Goal: Task Accomplishment & Management: Use online tool/utility

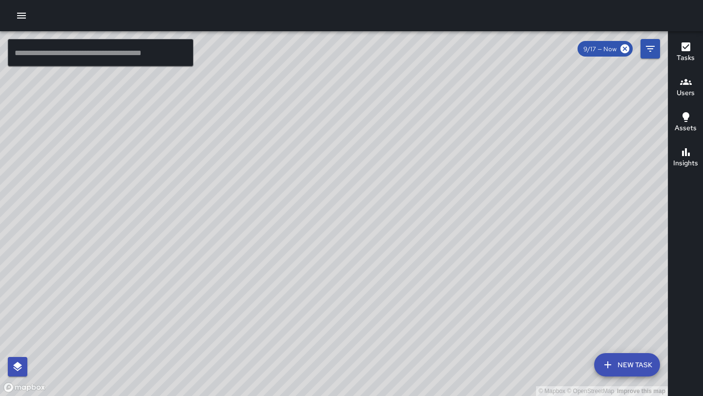
drag, startPoint x: 371, startPoint y: 87, endPoint x: 316, endPoint y: 176, distance: 104.1
click at [316, 176] on div "© Mapbox © OpenStreetMap Improve this map" at bounding box center [334, 213] width 668 height 365
drag, startPoint x: 329, startPoint y: 130, endPoint x: 318, endPoint y: 112, distance: 20.8
click at [318, 112] on div "© Mapbox © OpenStreetMap Improve this map" at bounding box center [334, 213] width 668 height 365
click at [28, 13] on button "button" at bounding box center [22, 16] width 20 height 20
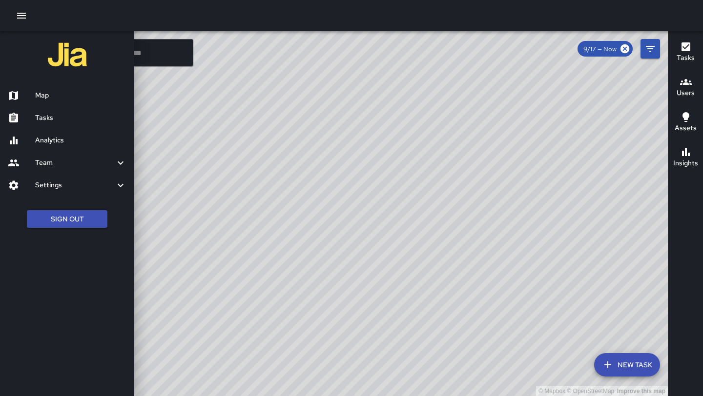
click at [59, 110] on div "Tasks" at bounding box center [67, 118] width 134 height 22
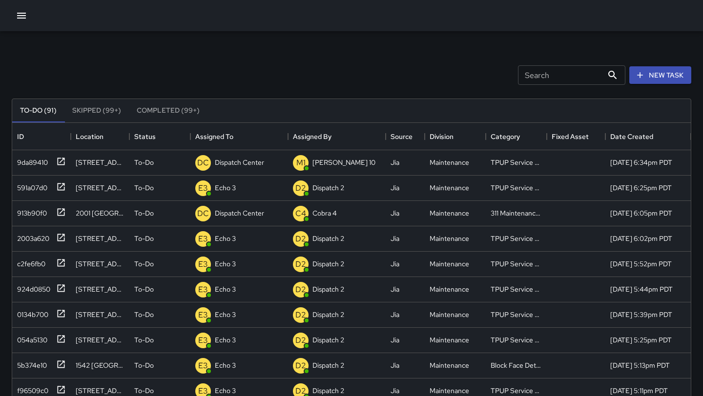
scroll to position [413, 678]
click at [267, 165] on div "DC Dispatch Center" at bounding box center [239, 162] width 98 height 25
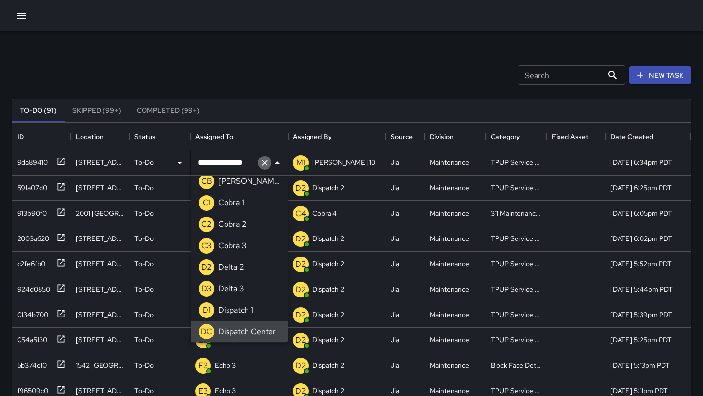
click at [267, 165] on icon "Clear" at bounding box center [265, 163] width 10 height 10
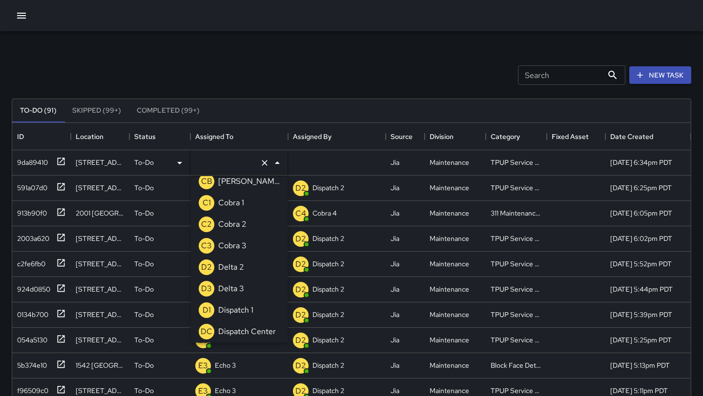
scroll to position [4, 0]
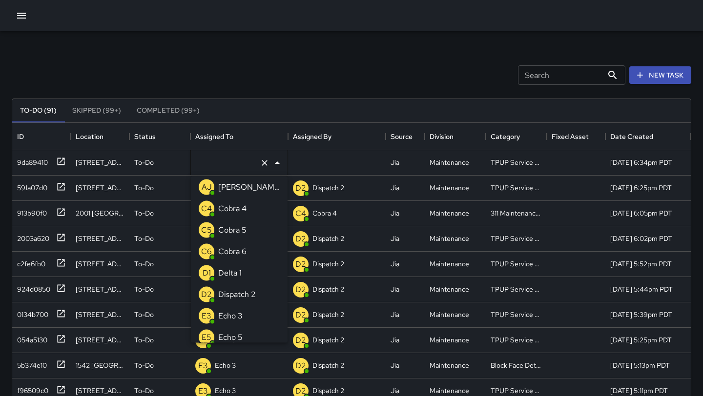
click at [231, 307] on div "E3 Echo 3" at bounding box center [221, 316] width 48 height 20
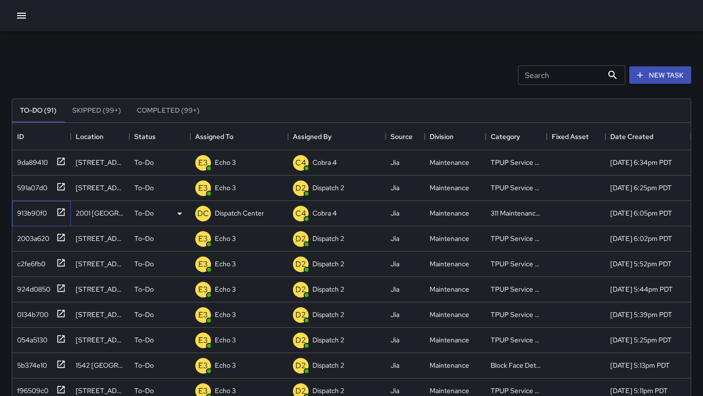
click at [63, 213] on icon at bounding box center [61, 212] width 10 height 10
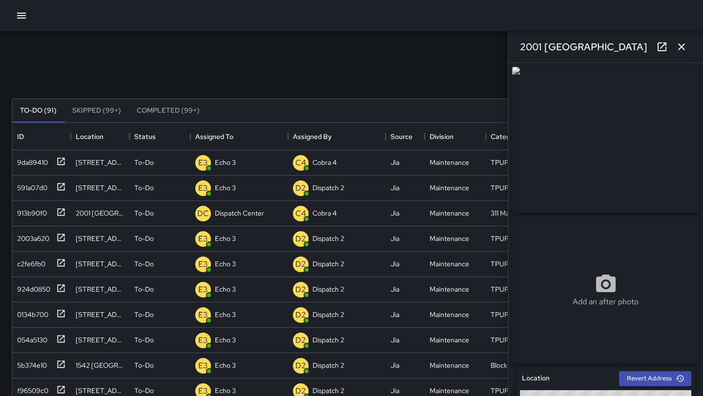
click at [679, 49] on icon "button" at bounding box center [681, 46] width 7 height 7
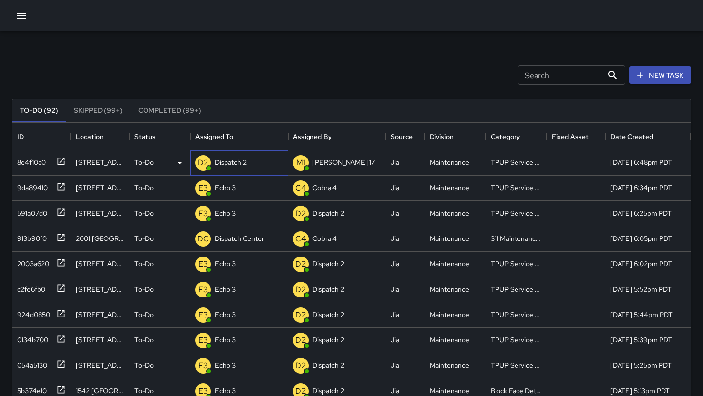
click at [246, 168] on div "Dispatch 2" at bounding box center [231, 163] width 36 height 14
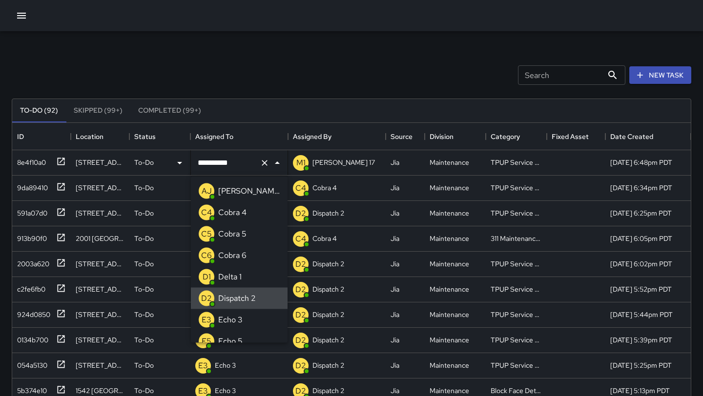
click at [263, 165] on icon "Clear" at bounding box center [265, 163] width 10 height 10
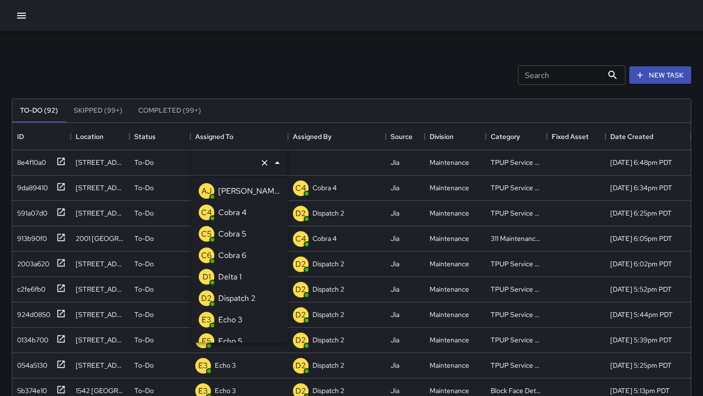
click at [236, 318] on p "Echo 3" at bounding box center [230, 320] width 24 height 12
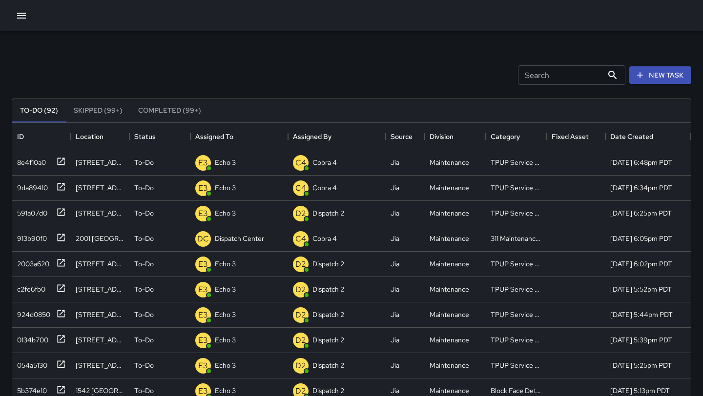
click at [311, 79] on div "Search Search New Task" at bounding box center [351, 75] width 683 height 51
